Goal: Task Accomplishment & Management: Complete application form

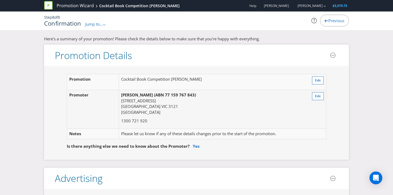
scroll to position [556, 0]
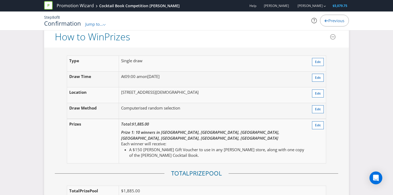
click at [44, 99] on div "Type Single draw Edit Draw Time At 09:00 am [DATE][DATE] Edit Location [STREET_…" at bounding box center [196, 138] width 305 height 180
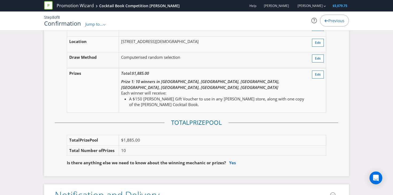
scroll to position [608, 0]
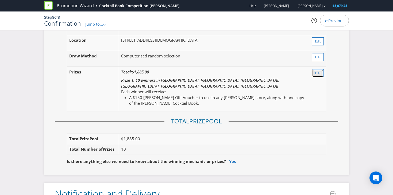
click at [320, 71] on span "Edit" at bounding box center [318, 73] width 6 height 5
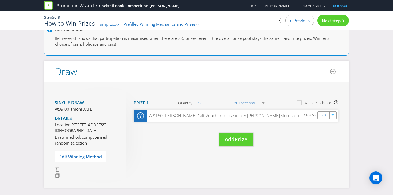
scroll to position [14, 0]
click at [326, 115] on link "Edit" at bounding box center [324, 115] width 6 height 6
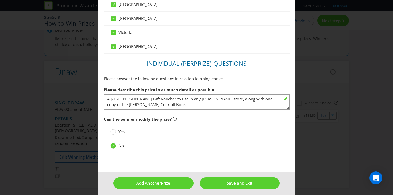
scroll to position [347, 0]
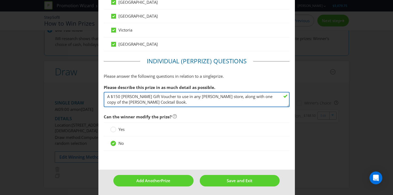
click at [153, 97] on textarea "A $150 [PERSON_NAME] Gift Voucher to use in any [PERSON_NAME] store, along with…" at bounding box center [197, 99] width 186 height 15
drag, startPoint x: 248, startPoint y: 96, endPoint x: 166, endPoint y: 95, distance: 82.6
click at [166, 95] on textarea "A $150 [PERSON_NAME] Gift Voucher to use in any [PERSON_NAME] store, along with…" at bounding box center [197, 99] width 186 height 15
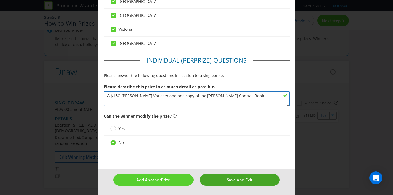
type textarea "A $150 [PERSON_NAME] Voucher and one copy of the [PERSON_NAME] Cocktail Book."
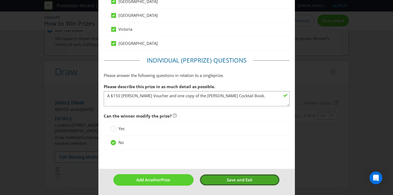
click at [226, 180] on button "Save and Exit" at bounding box center [240, 179] width 80 height 11
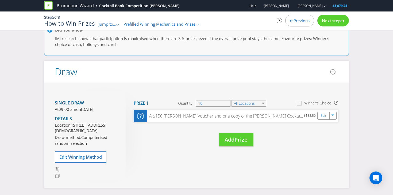
click at [327, 20] on span "Next step" at bounding box center [331, 20] width 19 height 5
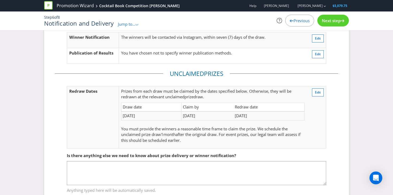
scroll to position [55, 0]
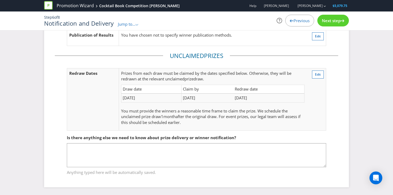
click at [221, 130] on fieldset "Is there anything else we need to know about prize delivery or winner notificat…" at bounding box center [196, 151] width 283 height 55
click at [228, 130] on fieldset "Is there anything else we need to know about prize delivery or winner notificat…" at bounding box center [196, 151] width 283 height 55
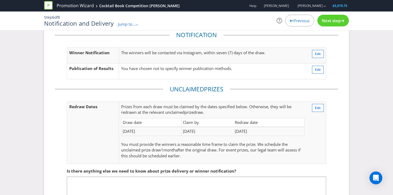
scroll to position [0, 0]
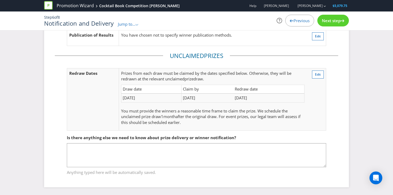
click at [325, 23] on span "Next step" at bounding box center [331, 20] width 19 height 5
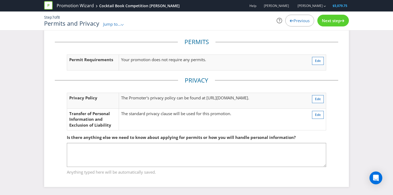
click at [329, 20] on span "Next step" at bounding box center [331, 20] width 19 height 5
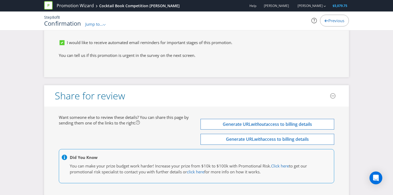
scroll to position [1554, 0]
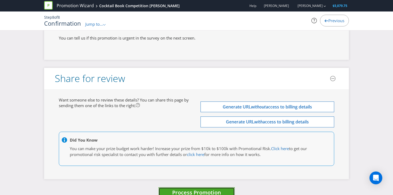
click at [181, 189] on span "Process Promotion" at bounding box center [196, 192] width 49 height 7
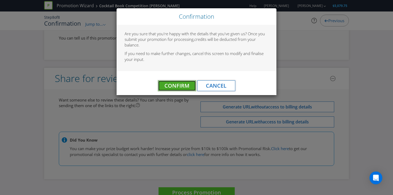
click at [175, 85] on span "Confirm" at bounding box center [176, 85] width 25 height 7
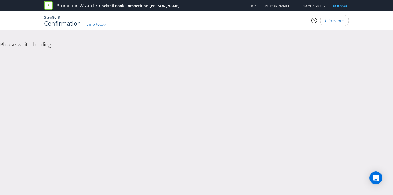
scroll to position [0, 0]
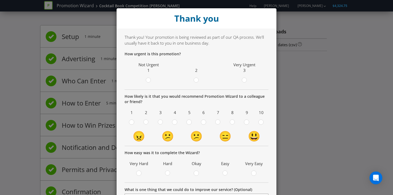
click at [72, 30] on div "Thank you Thank you! Your promotion is being reviewed as part of our QA process…" at bounding box center [196, 97] width 393 height 195
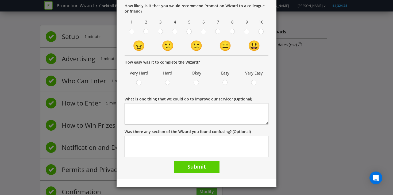
click at [191, 177] on div "Thank you! Your promotion is being reviewed as part of our QA process. We'll us…" at bounding box center [196, 58] width 160 height 241
click at [191, 168] on span "Submit" at bounding box center [196, 166] width 18 height 7
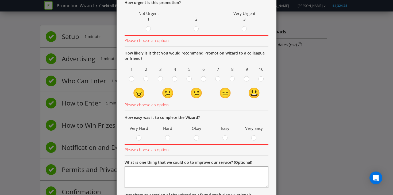
click at [314, 143] on div "Thank you Thank you! Your promotion is being reviewed as part of our QA process…" at bounding box center [196, 97] width 393 height 195
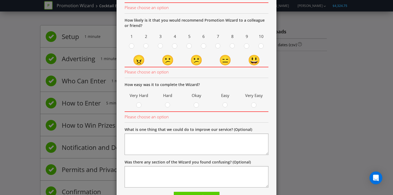
scroll to position [115, 0]
